Goal: Task Accomplishment & Management: Use online tool/utility

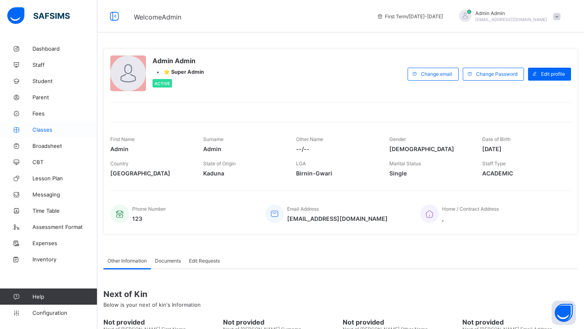
click at [42, 132] on span "Classes" at bounding box center [64, 129] width 65 height 6
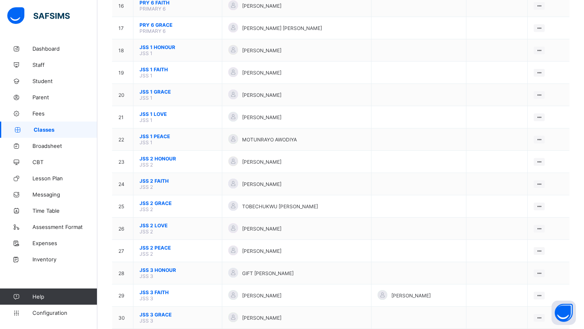
scroll to position [435, 0]
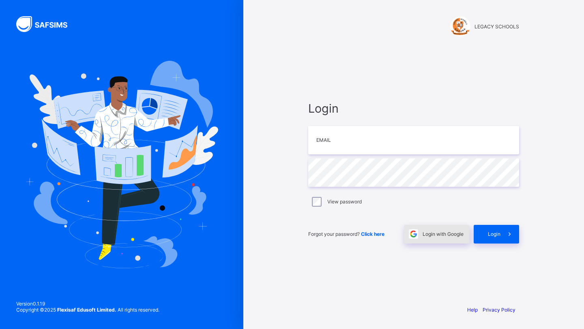
click at [444, 238] on div "Login with Google" at bounding box center [437, 234] width 66 height 19
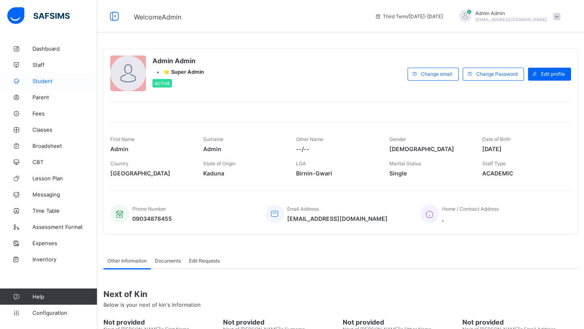
click at [39, 82] on span "Student" at bounding box center [64, 81] width 65 height 6
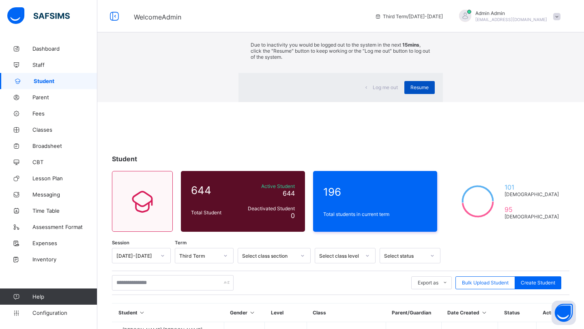
click at [404, 94] on div "Resume" at bounding box center [419, 87] width 30 height 13
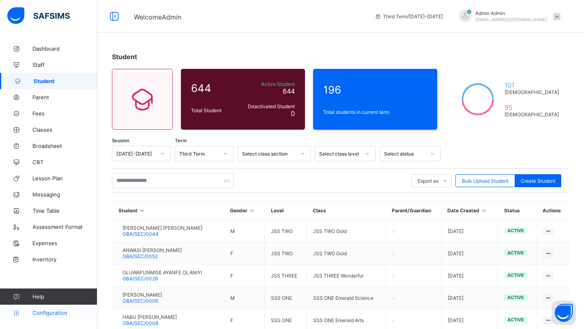
click at [56, 314] on span "Configuration" at bounding box center [64, 313] width 64 height 6
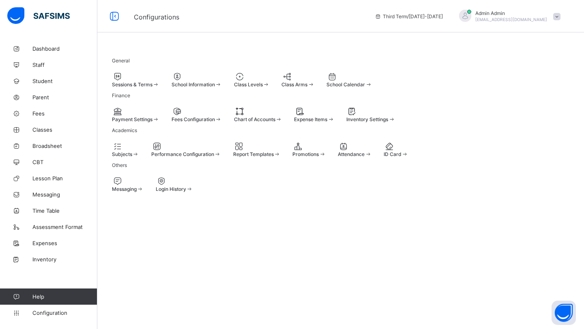
click at [140, 85] on span "Sessions & Terms" at bounding box center [132, 84] width 41 height 6
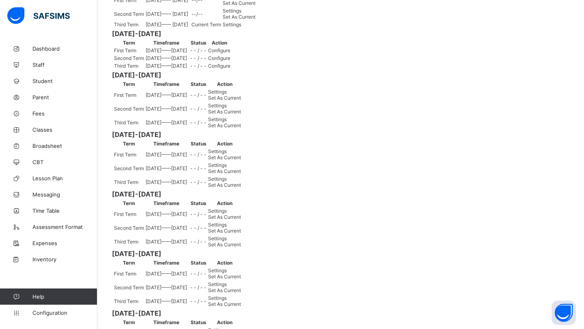
scroll to position [134, 0]
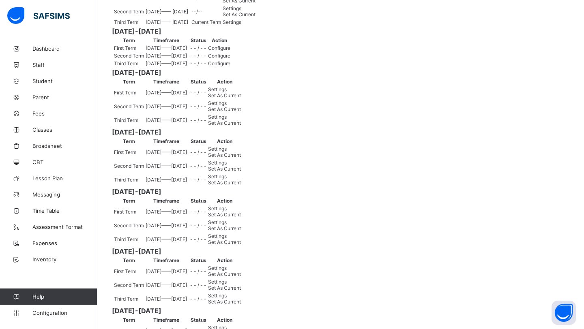
click at [230, 51] on div "Configure" at bounding box center [219, 48] width 22 height 6
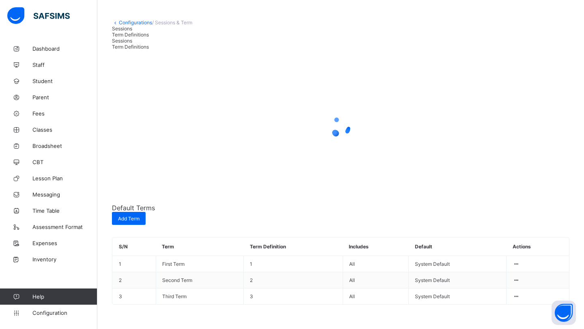
scroll to position [0, 0]
